Goal: Task Accomplishment & Management: Use online tool/utility

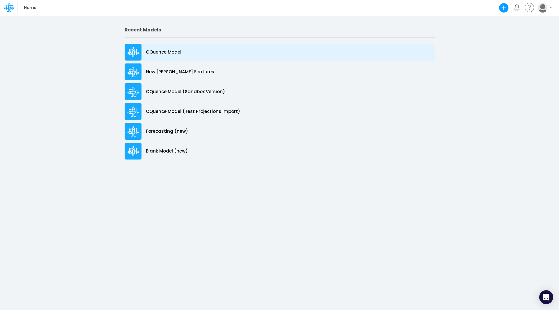
click at [165, 53] on p "CQuence Model" at bounding box center [164, 52] width 36 height 7
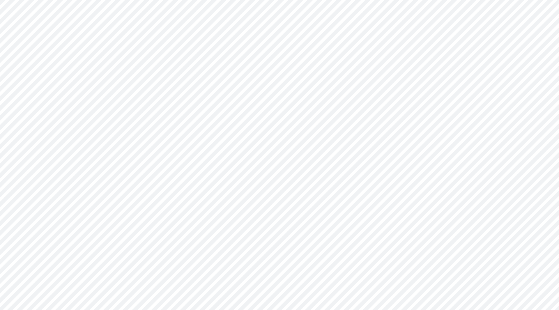
type input "Consolidated All by Month"
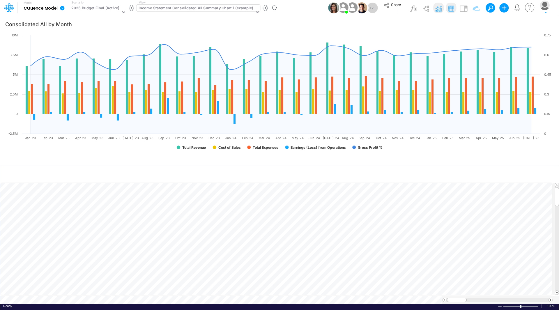
click at [206, 8] on div "Income Statement Consolidated All Summary Chart 1 (example)" at bounding box center [196, 8] width 114 height 7
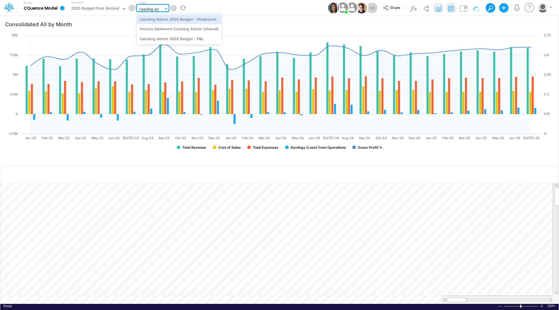
type input "cassling adm"
click at [190, 17] on div "Cassling Admin 2026 Budget - Headcount" at bounding box center [179, 19] width 85 height 10
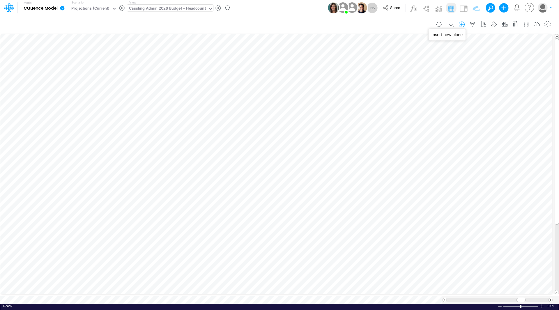
click at [463, 24] on icon "button" at bounding box center [462, 25] width 9 height 6
click at [423, 48] on p "EmployeeV2" at bounding box center [416, 49] width 26 height 7
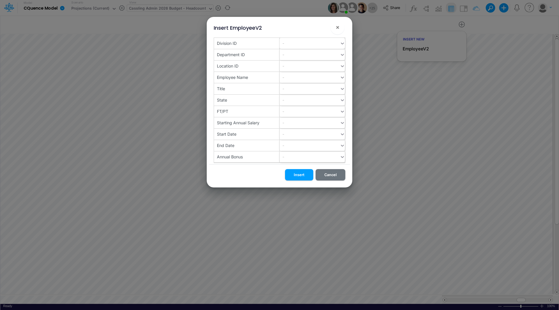
click at [289, 45] on div "-" at bounding box center [310, 43] width 60 height 10
click at [288, 58] on div "10" at bounding box center [313, 57] width 66 height 11
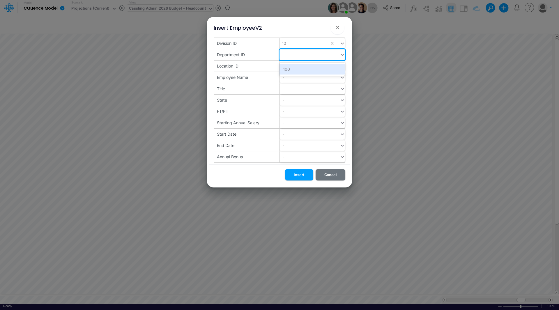
click at [288, 58] on div "-" at bounding box center [310, 55] width 60 height 10
click at [289, 69] on div "100" at bounding box center [313, 69] width 66 height 11
click at [290, 68] on div "-" at bounding box center [310, 66] width 60 height 10
click at [288, 79] on div "100" at bounding box center [313, 80] width 66 height 11
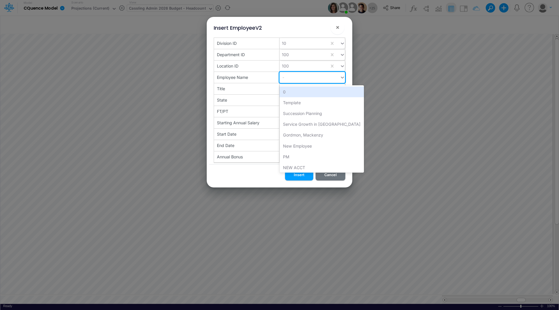
click at [289, 77] on div "-" at bounding box center [310, 78] width 60 height 10
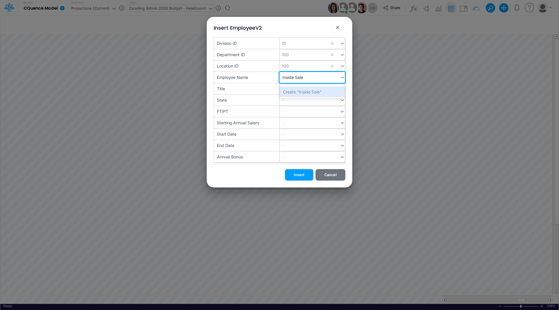
type input "Inside Sales"
click at [292, 91] on div "-" at bounding box center [310, 89] width 60 height 10
click at [268, 100] on div "State" at bounding box center [247, 100] width 66 height 11
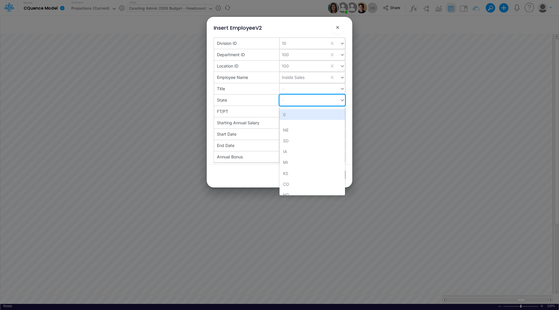
click at [291, 100] on div "-" at bounding box center [310, 100] width 60 height 10
type input "ne"
click at [291, 114] on div "NE" at bounding box center [313, 114] width 66 height 11
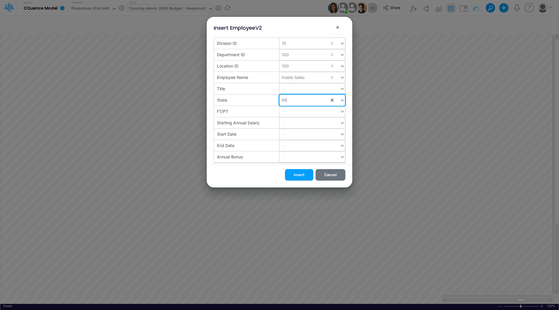
click at [292, 112] on div "-" at bounding box center [310, 112] width 60 height 10
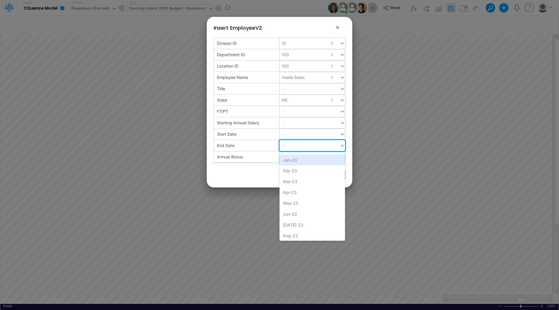
click at [294, 140] on div "-" at bounding box center [313, 145] width 66 height 11
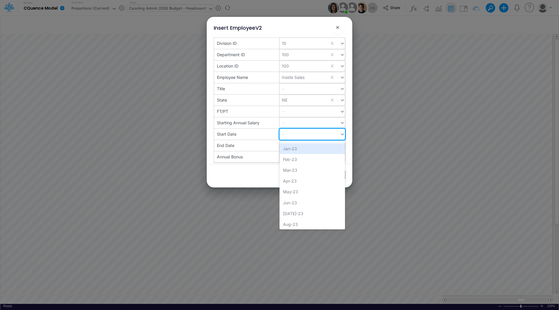
click at [295, 135] on div "-" at bounding box center [310, 134] width 60 height 10
type input "jan"
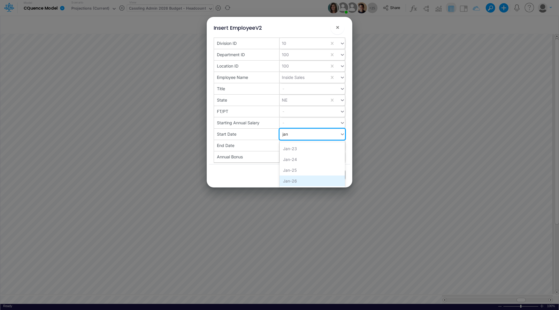
click at [296, 179] on div "Jan-26" at bounding box center [313, 181] width 66 height 11
click at [300, 144] on div "-" at bounding box center [310, 146] width 60 height 10
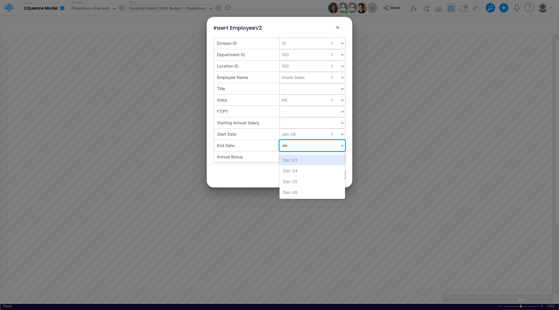
type input "dec"
click at [295, 193] on div "Dec-26" at bounding box center [313, 192] width 66 height 11
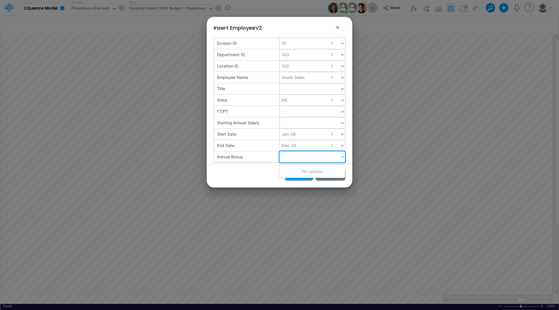
click at [304, 154] on div "-" at bounding box center [310, 157] width 60 height 10
type input "30000"
click at [299, 170] on div "Create "30000"" at bounding box center [313, 171] width 66 height 11
click at [301, 175] on button "Insert" at bounding box center [299, 174] width 28 height 11
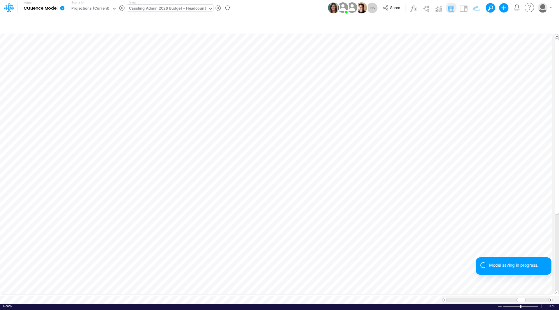
scroll to position [3, 0]
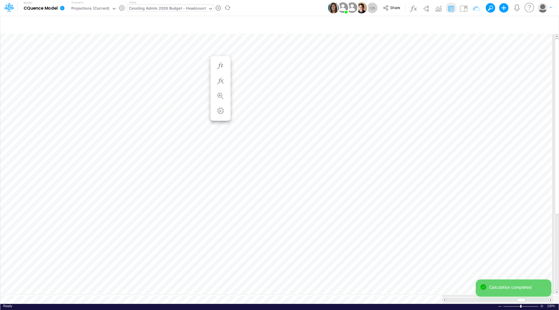
scroll to position [3, 0]
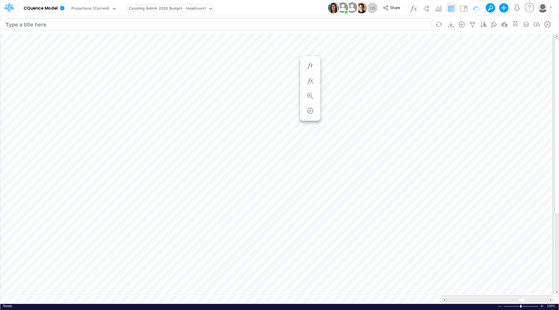
scroll to position [3, 0]
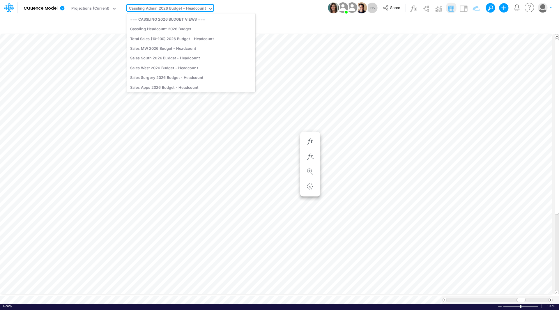
click at [157, 9] on div "Cassling Admin 2026 Budget - Headcount" at bounding box center [167, 9] width 77 height 7
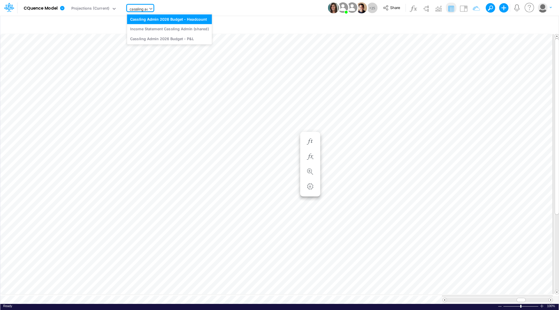
type input "cassling adm"
click at [176, 40] on div "Cassling Admin 2026 Budget - P&L" at bounding box center [169, 39] width 85 height 10
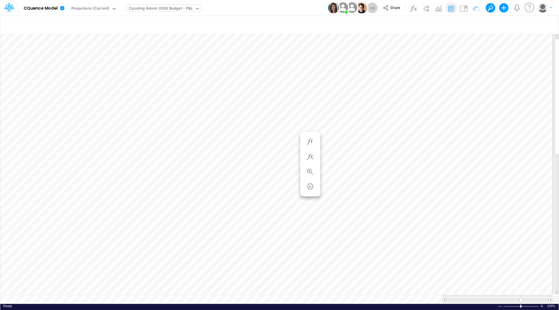
click at [554, 297] on div at bounding box center [556, 300] width 6 height 8
click at [551, 298] on span at bounding box center [551, 300] width 4 height 4
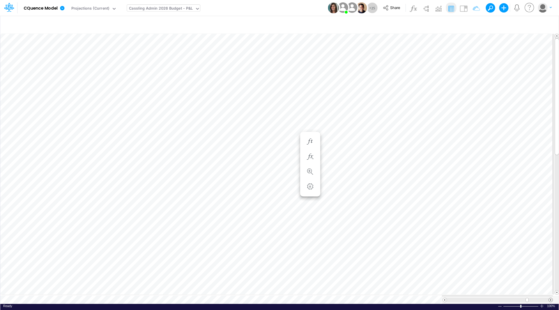
click at [551, 298] on span at bounding box center [551, 300] width 4 height 4
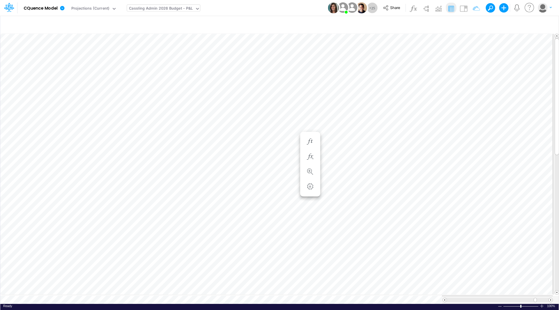
click at [442, 296] on div at bounding box center [497, 300] width 111 height 8
click at [443, 298] on span at bounding box center [445, 300] width 4 height 4
click at [444, 298] on span at bounding box center [445, 300] width 4 height 4
click at [443, 298] on span at bounding box center [445, 300] width 4 height 4
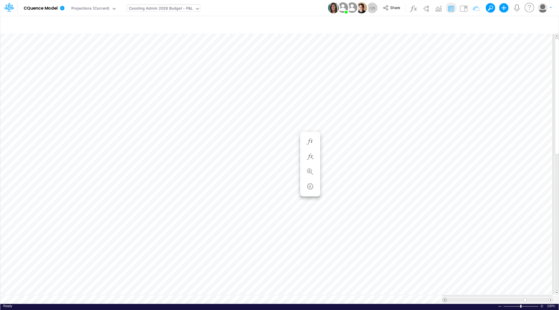
click at [443, 298] on span at bounding box center [445, 300] width 4 height 4
click at [551, 298] on span at bounding box center [551, 300] width 4 height 4
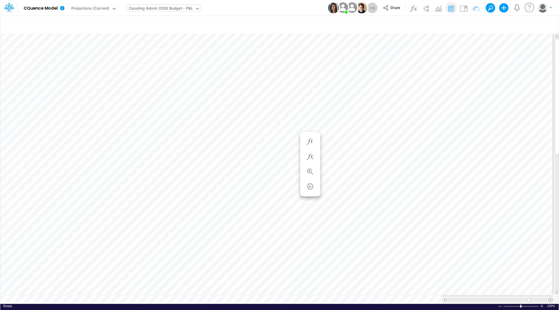
click at [551, 298] on span at bounding box center [551, 300] width 4 height 4
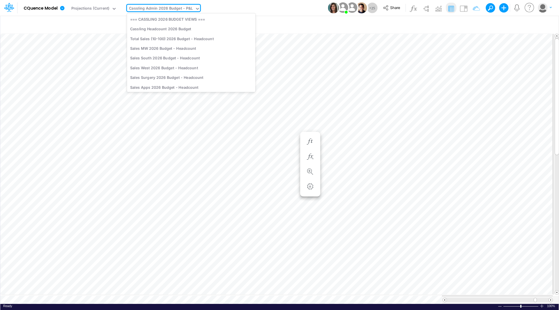
click at [144, 9] on div "Cassling Admin 2026 Budget - P&L" at bounding box center [161, 9] width 64 height 7
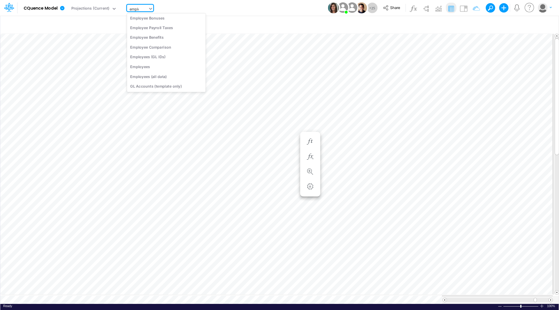
scroll to position [12, 0]
type input "employe"
click at [148, 58] on div "Employee Benefits" at bounding box center [166, 58] width 79 height 10
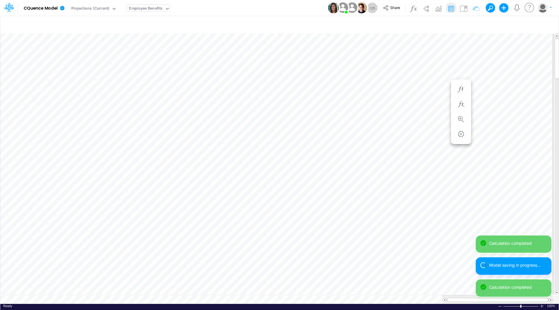
scroll to position [3, 0]
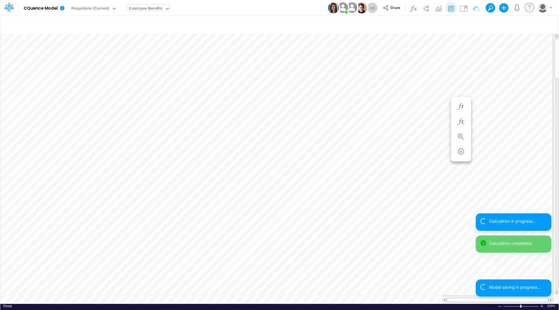
scroll to position [3, 0]
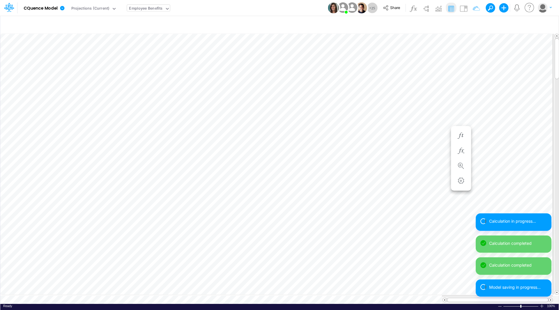
scroll to position [3, 0]
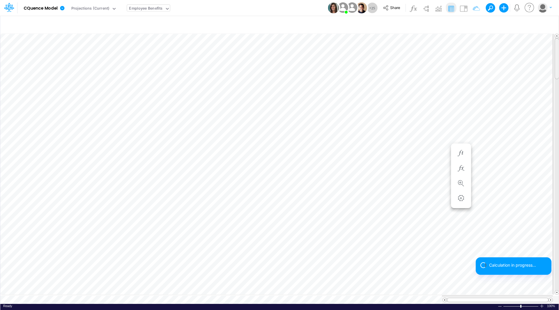
drag, startPoint x: 557, startPoint y: 110, endPoint x: 556, endPoint y: 54, distance: 56.5
click at [556, 54] on div at bounding box center [557, 58] width 4 height 41
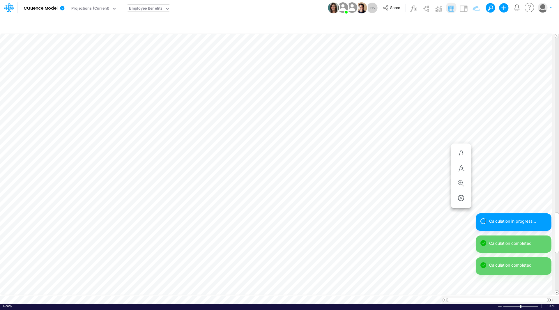
scroll to position [3, 0]
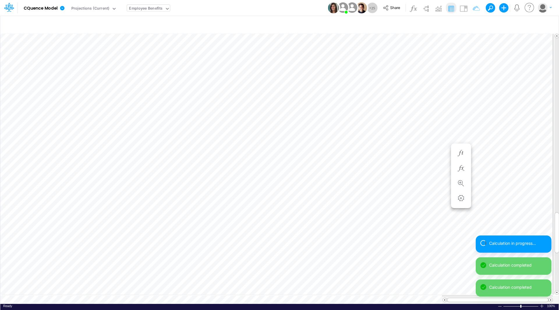
scroll to position [3, 0]
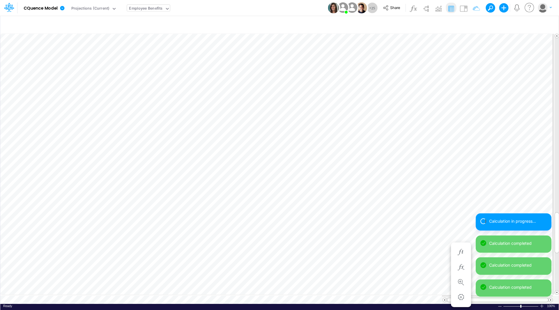
scroll to position [3, 0]
click at [551, 299] on div "Calculation in progress... Calculation completed Calculation completed Calculat…" at bounding box center [514, 257] width 76 height 88
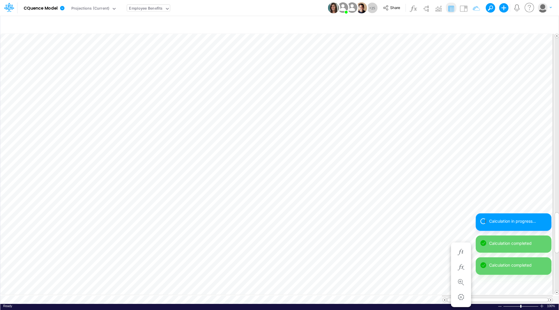
click at [551, 299] on div "Calculation in progress... Calculation completed Calculation completed Calculat…" at bounding box center [514, 257] width 76 height 88
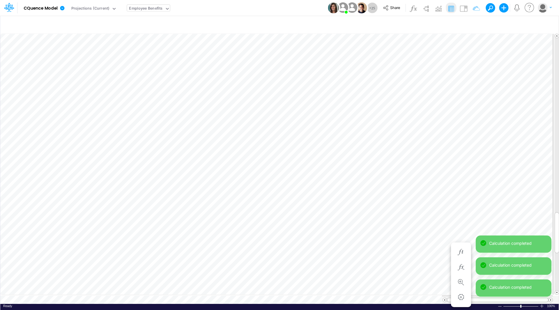
click at [551, 299] on div "Calculation completed Calculation completed Calculation completed Calculation c…" at bounding box center [514, 269] width 76 height 66
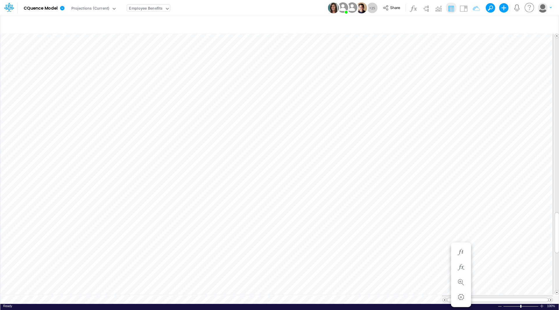
scroll to position [3, 0]
click at [144, 10] on div "Employee Benefits" at bounding box center [145, 9] width 33 height 7
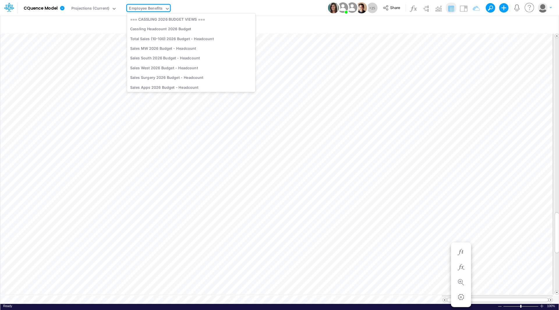
scroll to position [1171, 0]
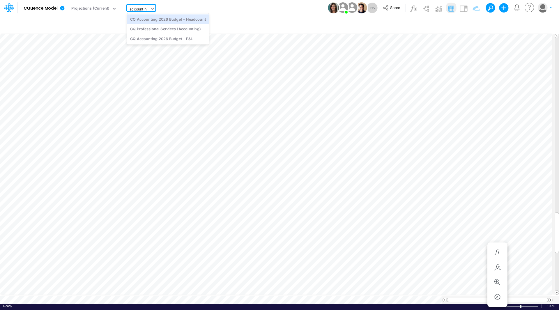
type input "accounting"
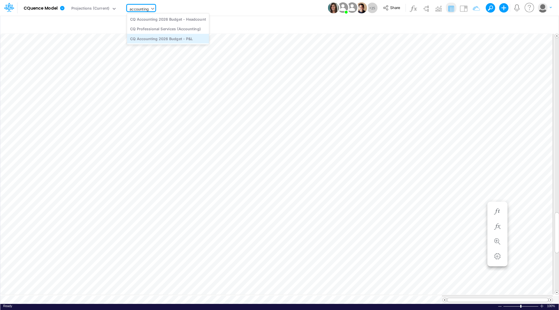
click at [153, 36] on div "CQ Accounting 2026 Budget - P&L" at bounding box center [168, 39] width 82 height 10
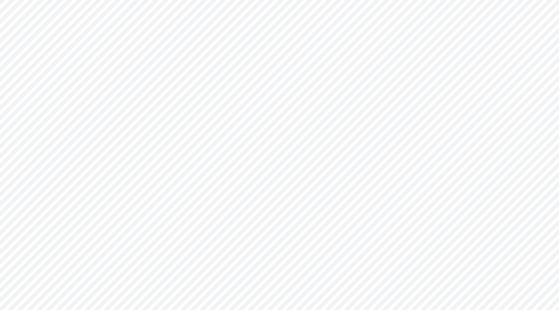
type input "Consolidated All by Month"
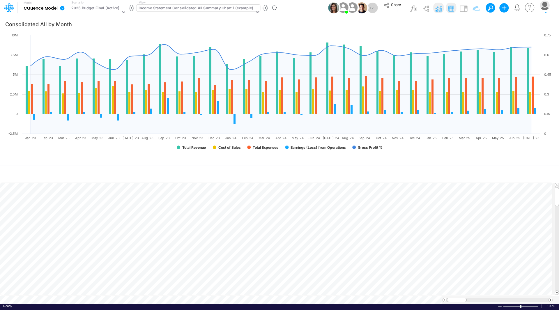
click at [214, 8] on div "Income Statement Consolidated All Summary Chart 1 (example)" at bounding box center [196, 8] width 114 height 7
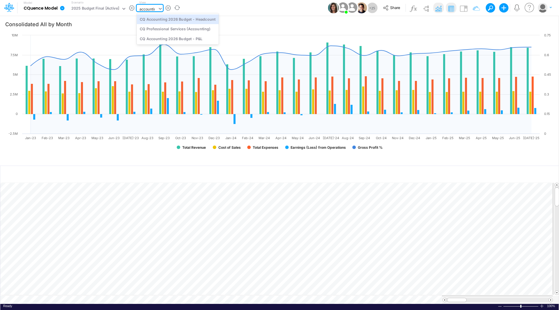
type input "accounting"
click at [193, 38] on div "CQ Accounting 2026 Budget - P&L" at bounding box center [178, 39] width 82 height 10
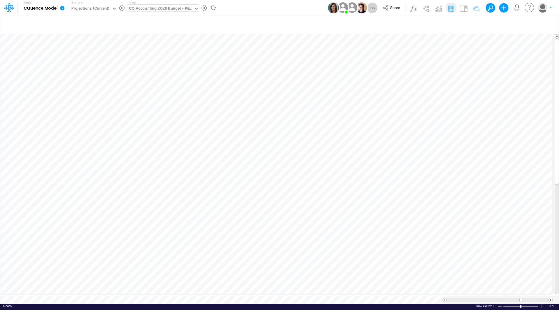
scroll to position [3, 0]
click at [550, 298] on span at bounding box center [551, 300] width 4 height 4
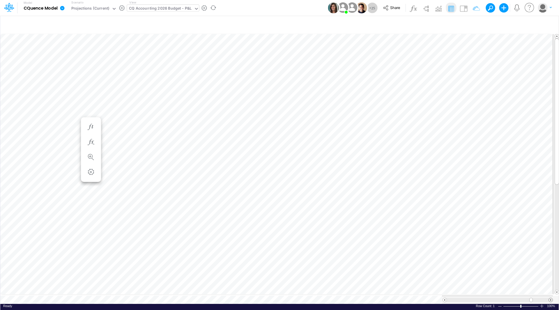
click at [550, 298] on span at bounding box center [551, 300] width 4 height 4
click at [280, 125] on icon "button" at bounding box center [278, 127] width 9 height 6
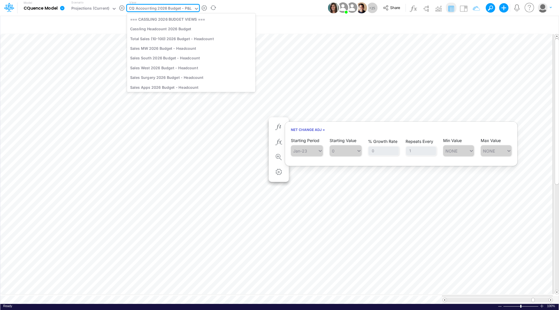
click at [147, 8] on div "CQ Accounting 2026 Budget - P&L" at bounding box center [160, 9] width 63 height 7
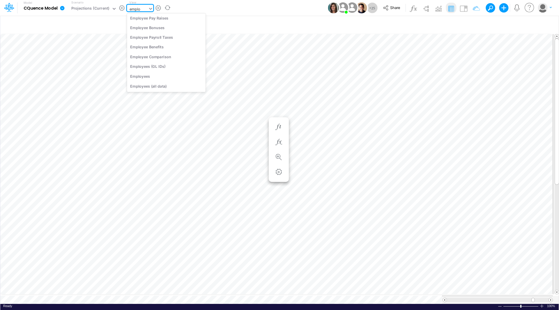
scroll to position [12, 0]
type input "employe"
click at [156, 60] on div "Employee Benefits" at bounding box center [166, 58] width 79 height 10
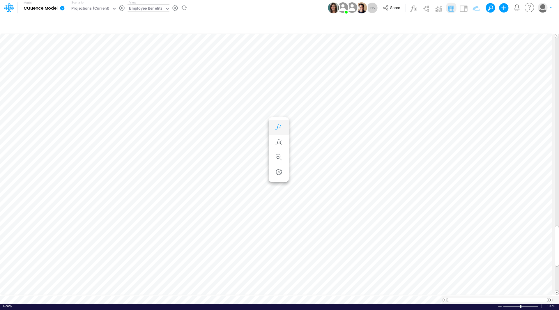
scroll to position [3, 0]
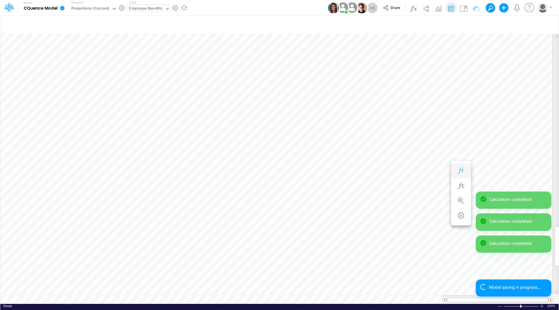
scroll to position [3, 0]
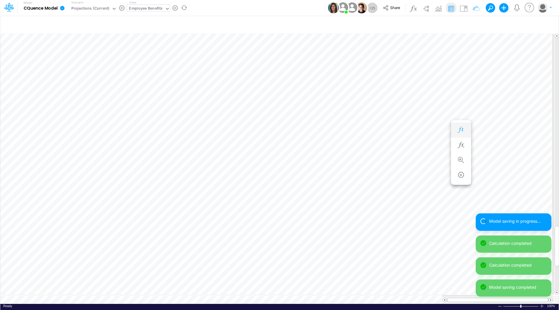
scroll to position [3, 0]
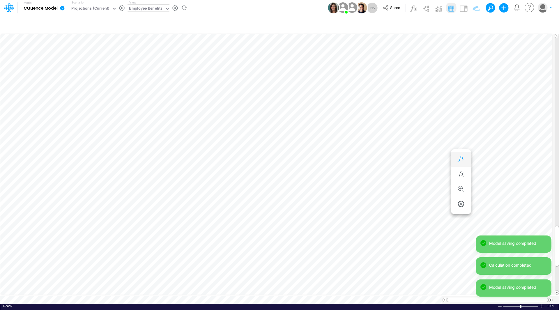
scroll to position [3, 0]
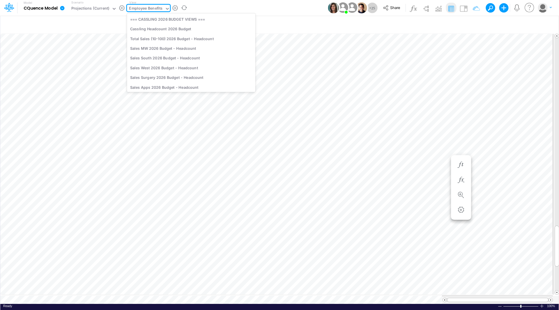
click at [145, 7] on div "Employee Benefits" at bounding box center [145, 9] width 33 height 7
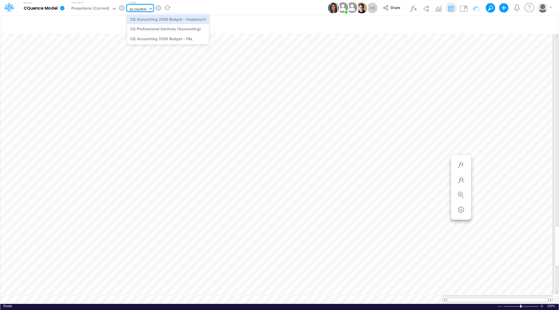
type input "accounting"
click at [144, 39] on div "CQ Accounting 2026 Budget - P&L" at bounding box center [168, 39] width 82 height 10
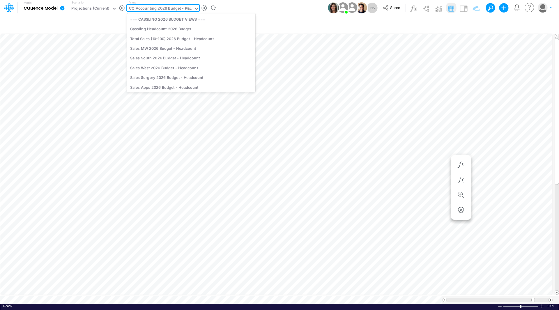
click at [162, 7] on div "CQ Accounting 2026 Budget - P&L" at bounding box center [160, 9] width 63 height 7
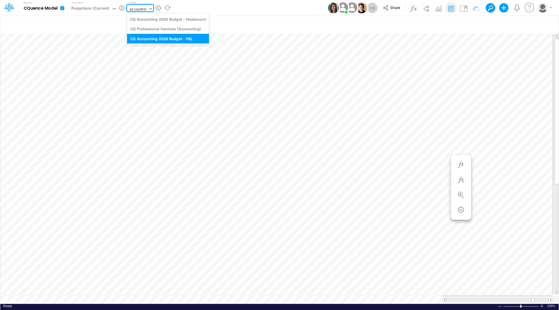
type input "accounting"
click at [171, 26] on div "CQ Professional Services (Accounting)" at bounding box center [168, 29] width 82 height 10
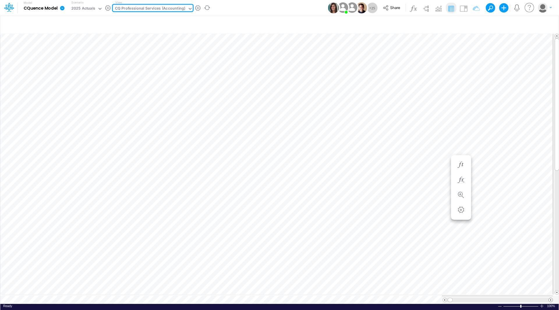
click at [550, 299] on div at bounding box center [551, 300] width 4 height 4
click at [447, 298] on div at bounding box center [445, 300] width 4 height 4
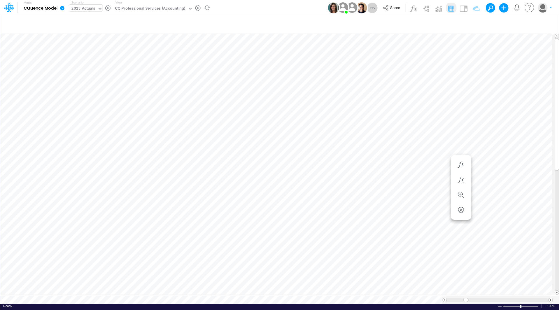
click at [99, 8] on icon at bounding box center [99, 9] width 3 height 2
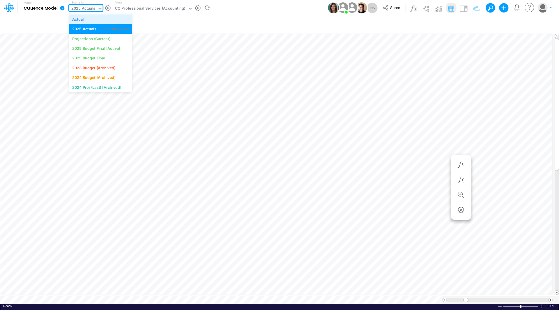
click at [90, 18] on div "Actual" at bounding box center [100, 19] width 57 height 6
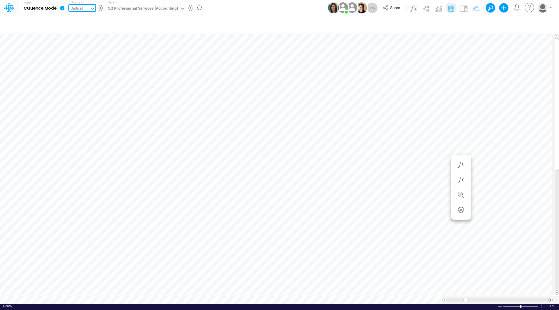
click at [552, 298] on span at bounding box center [551, 300] width 4 height 4
click at [445, 298] on span at bounding box center [445, 300] width 4 height 4
